Goal: Navigation & Orientation: Find specific page/section

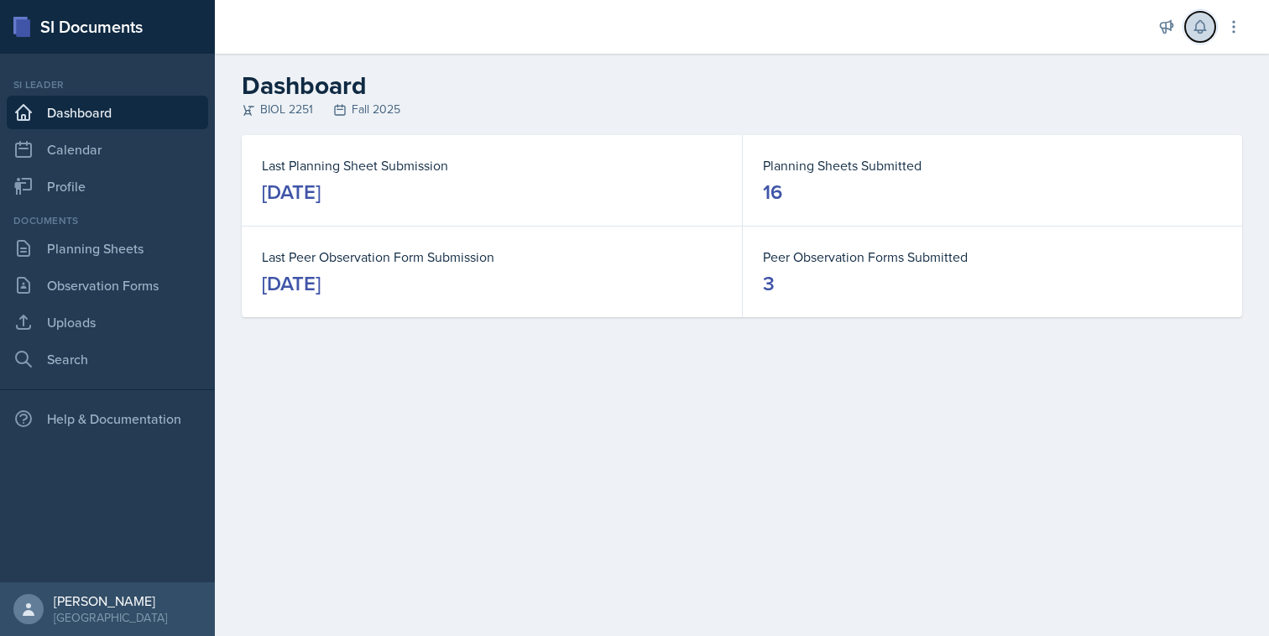
click at [1190, 28] on button at bounding box center [1200, 27] width 30 height 30
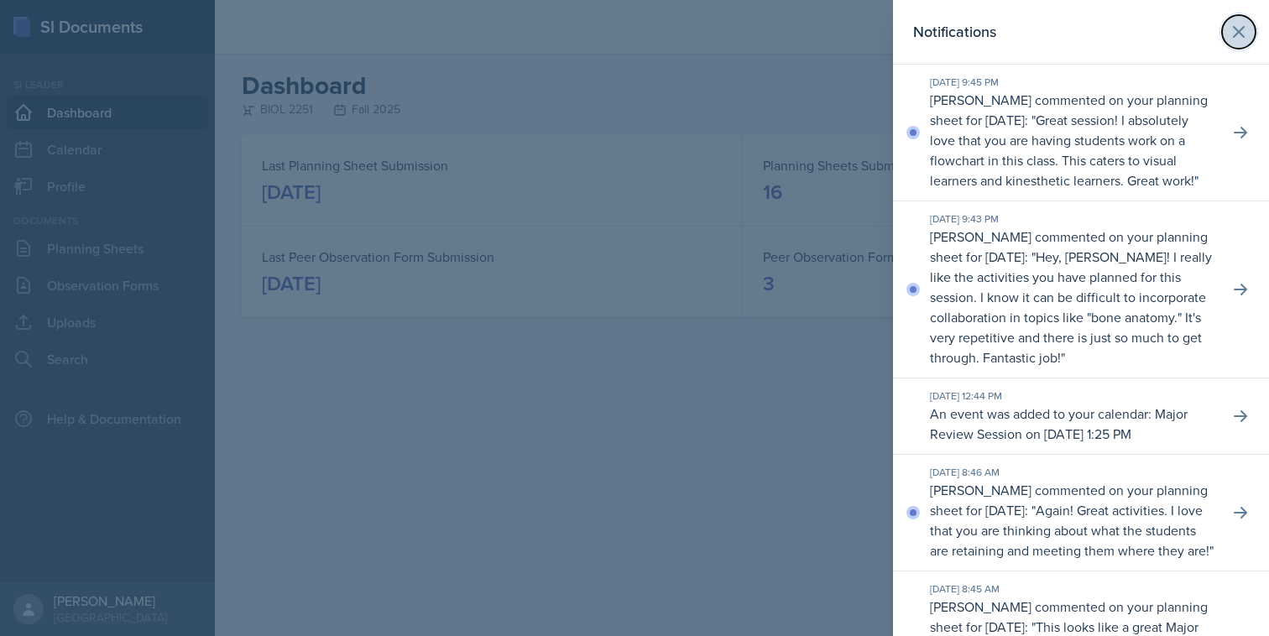
click at [1243, 29] on icon at bounding box center [1239, 32] width 20 height 20
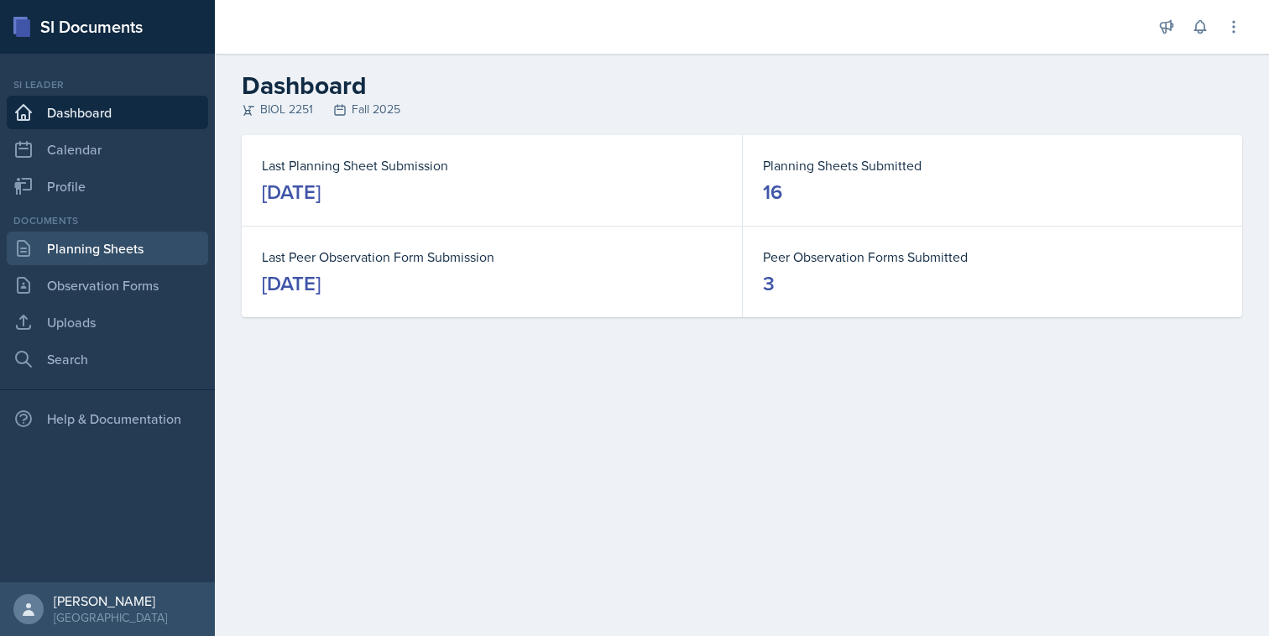
click at [164, 254] on link "Planning Sheets" at bounding box center [107, 249] width 201 height 34
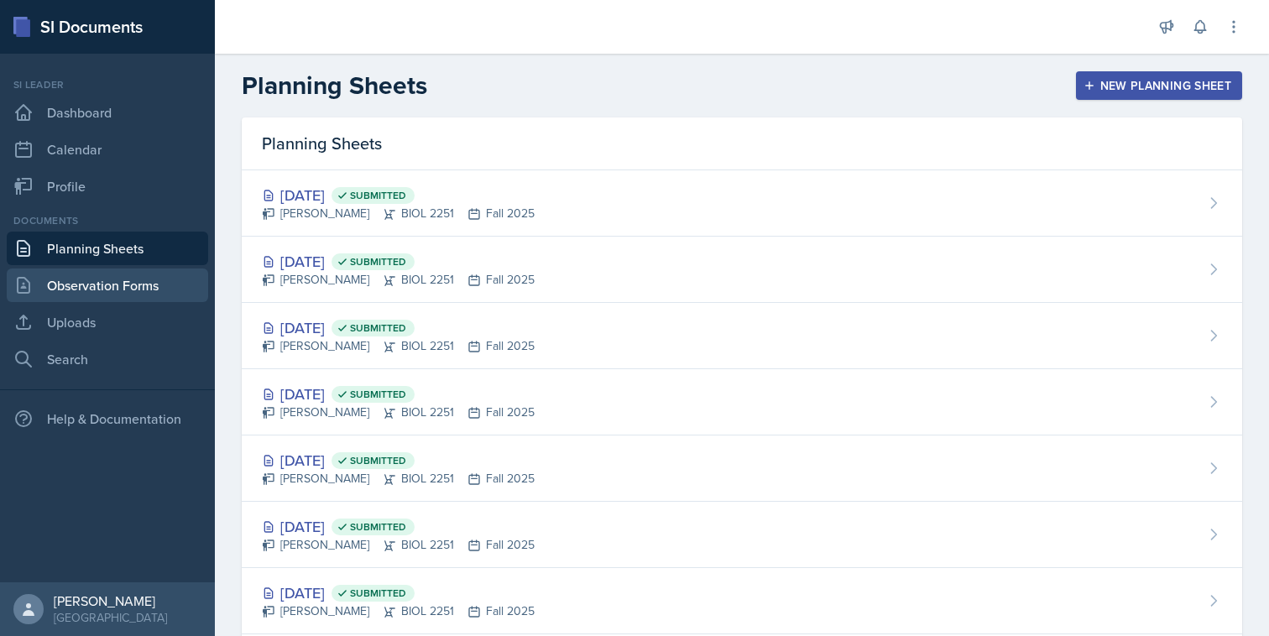
click at [151, 283] on link "Observation Forms" at bounding box center [107, 286] width 201 height 34
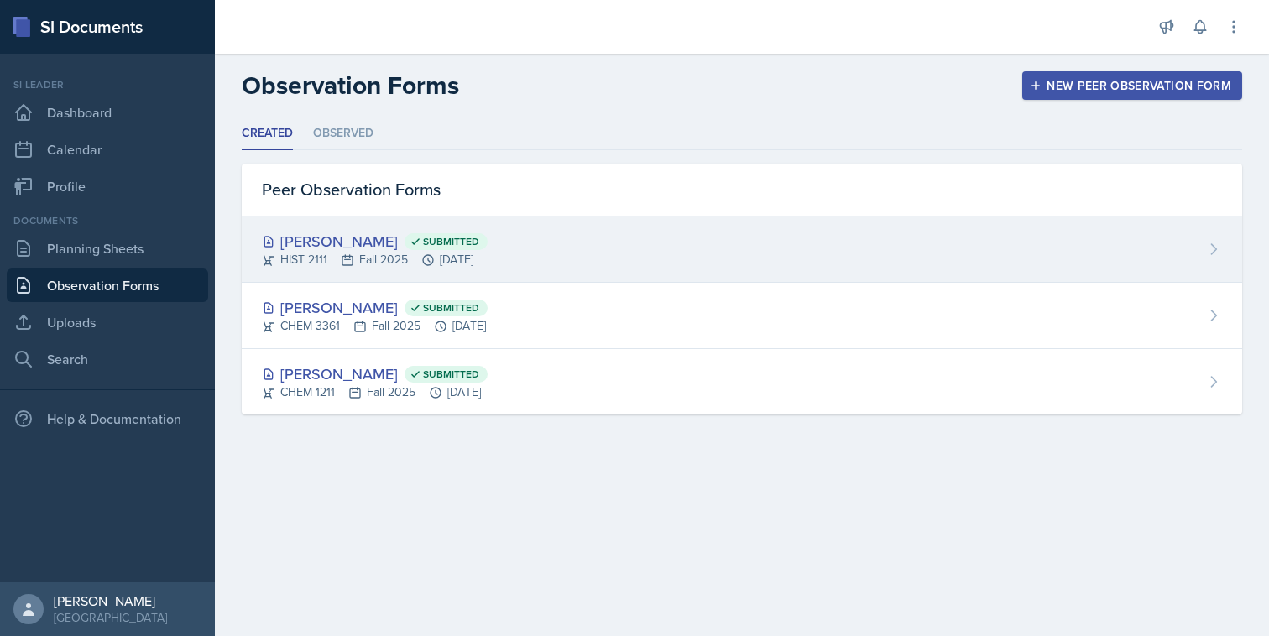
click at [338, 280] on div "[PERSON_NAME] Submitted HIST 2111 Fall 2025 [DATE]" at bounding box center [742, 250] width 1000 height 66
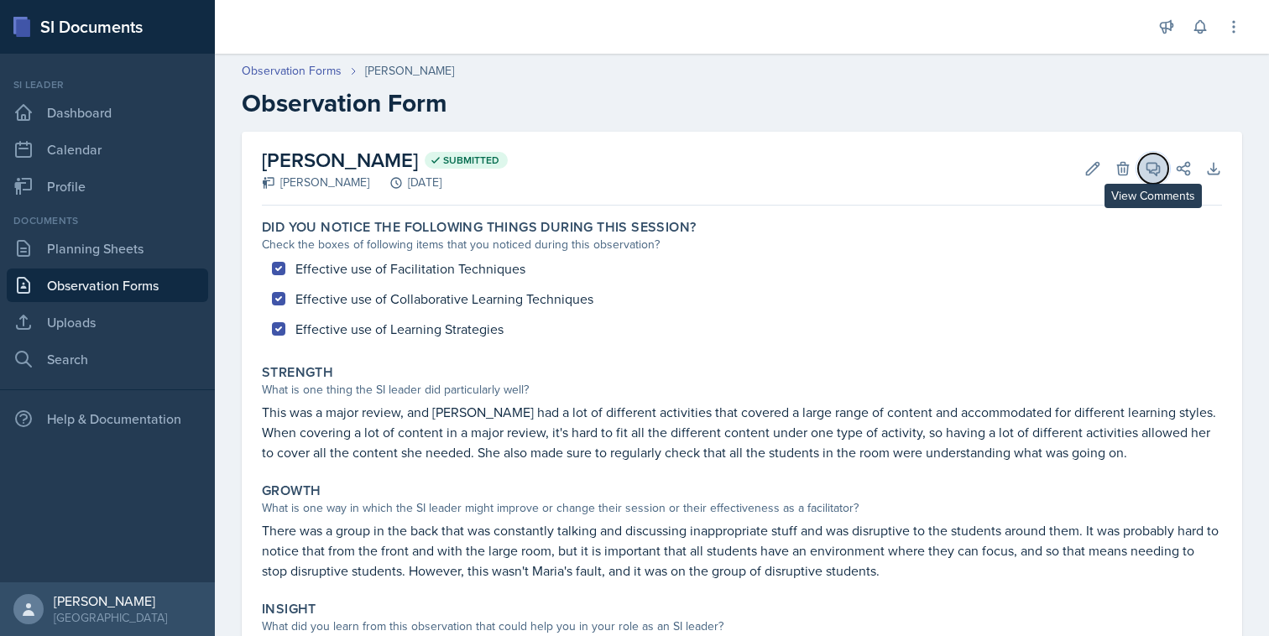
click at [1154, 165] on icon at bounding box center [1153, 168] width 17 height 17
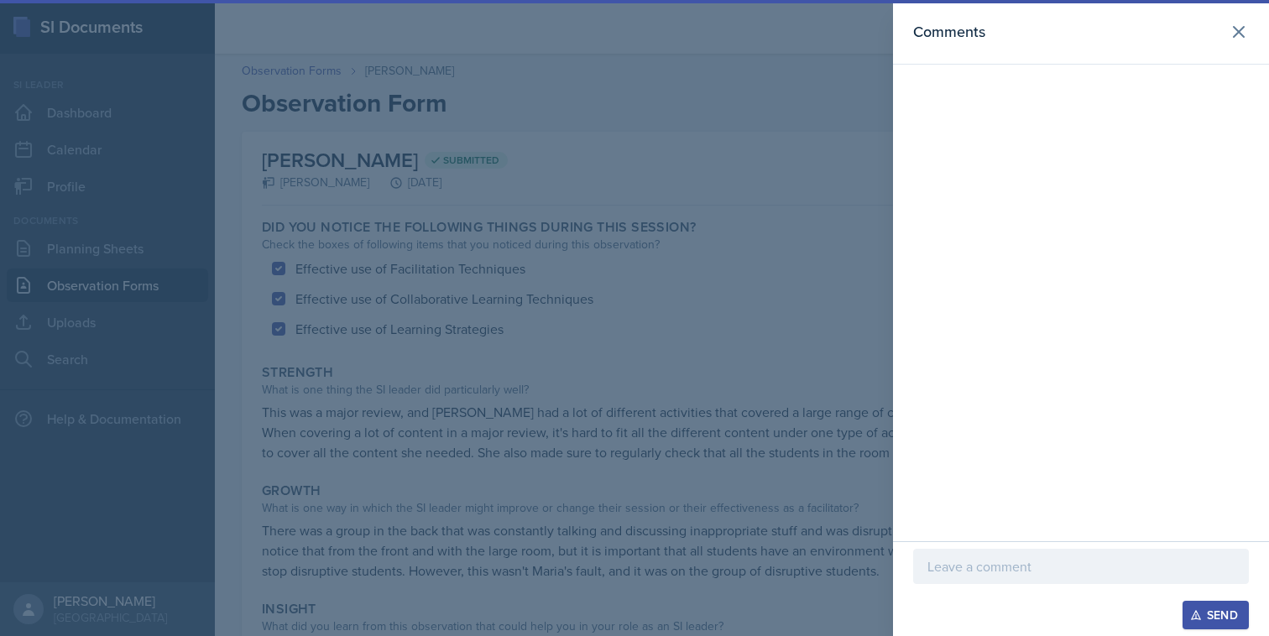
click at [821, 146] on div at bounding box center [634, 318] width 1269 height 636
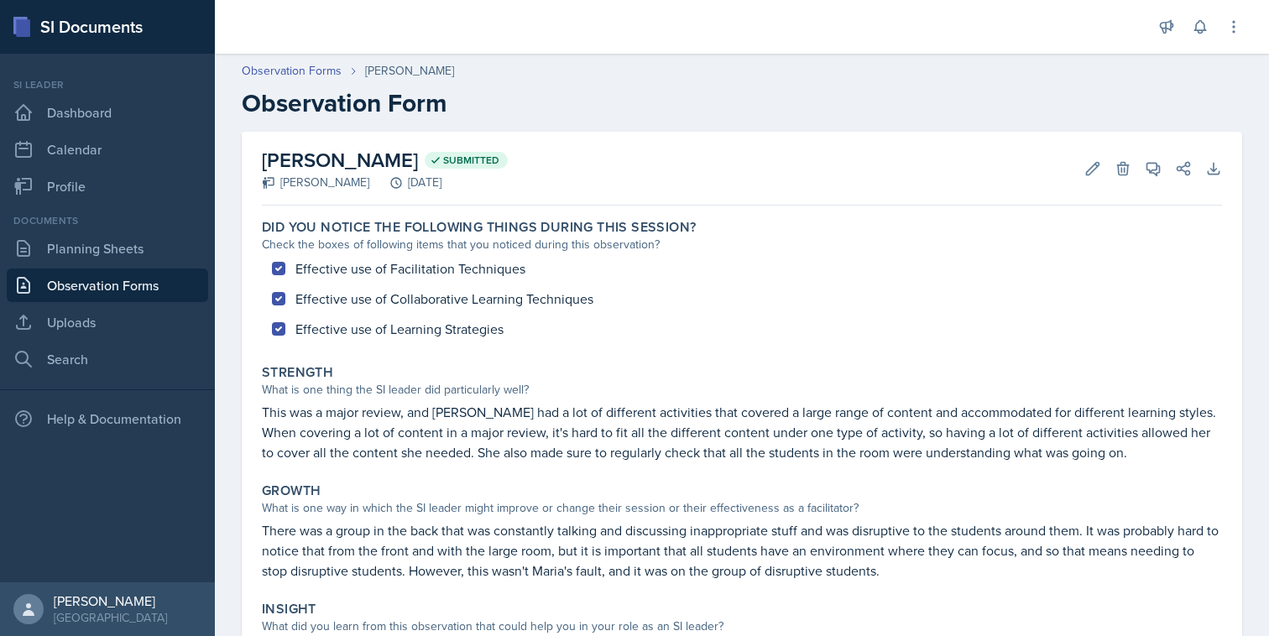
click at [122, 276] on link "Observation Forms" at bounding box center [107, 286] width 201 height 34
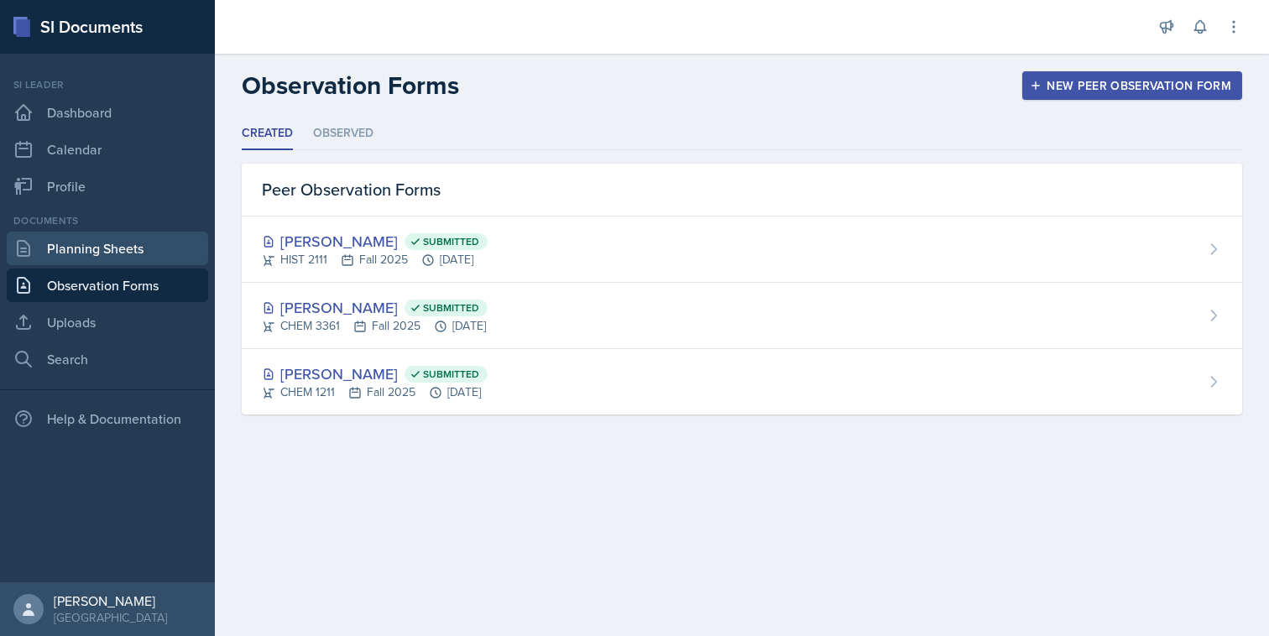
click at [118, 261] on link "Planning Sheets" at bounding box center [107, 249] width 201 height 34
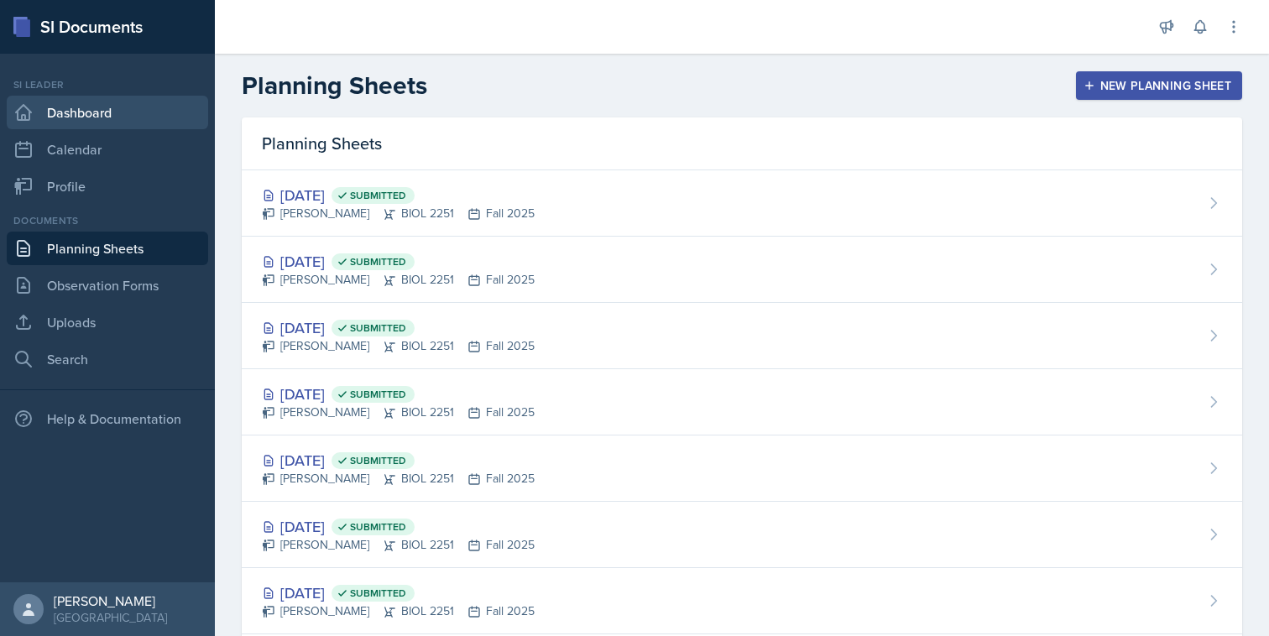
click at [131, 102] on link "Dashboard" at bounding box center [107, 113] width 201 height 34
